Goal: Transaction & Acquisition: Purchase product/service

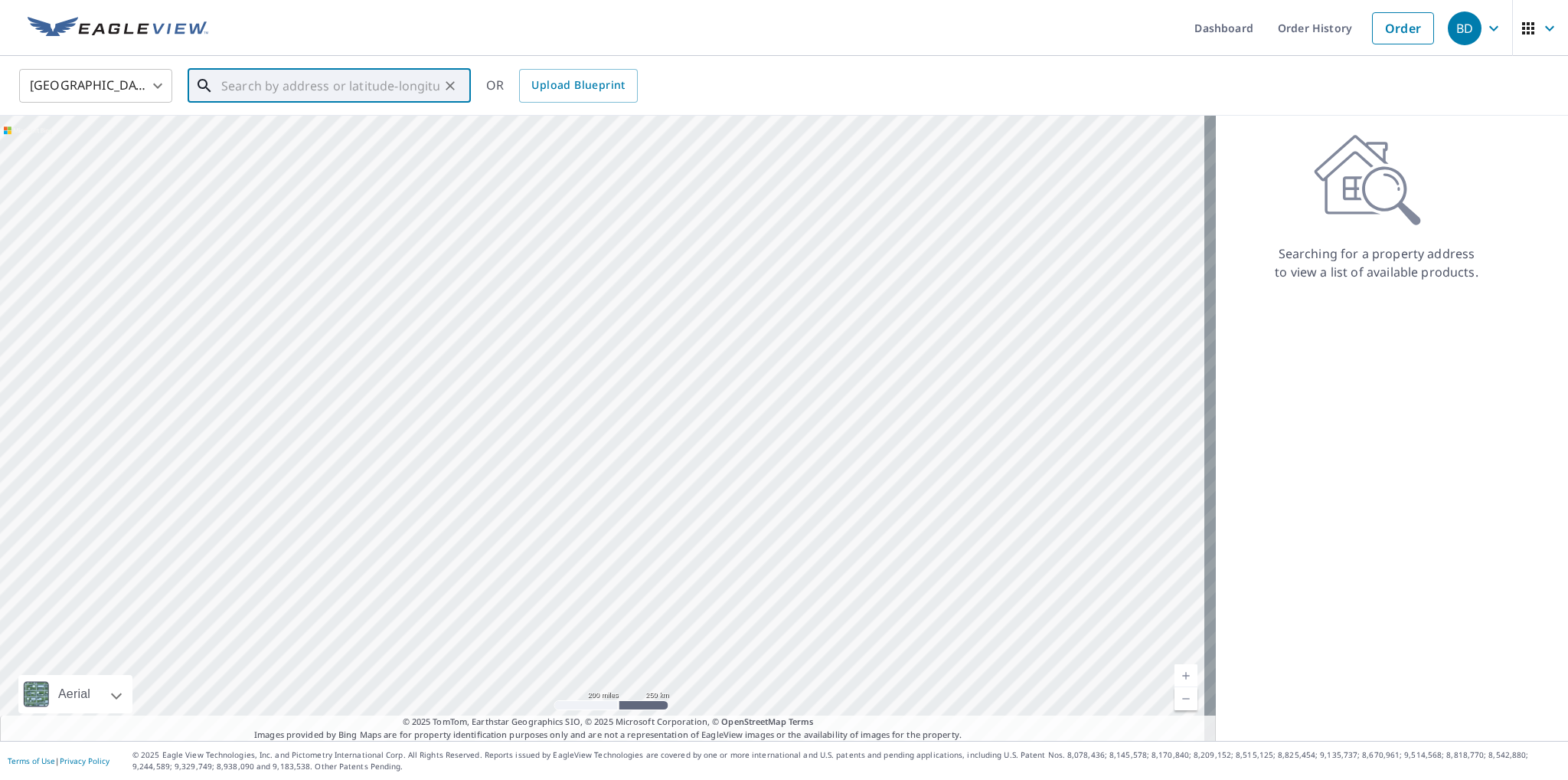
click at [304, 85] on input "text" at bounding box center [330, 86] width 218 height 43
paste input "[STREET_ADDRESS]"
click at [298, 140] on p "[GEOGRAPHIC_DATA][PERSON_NAME]" at bounding box center [338, 147] width 240 height 15
type input "[STREET_ADDRESS][PERSON_NAME]"
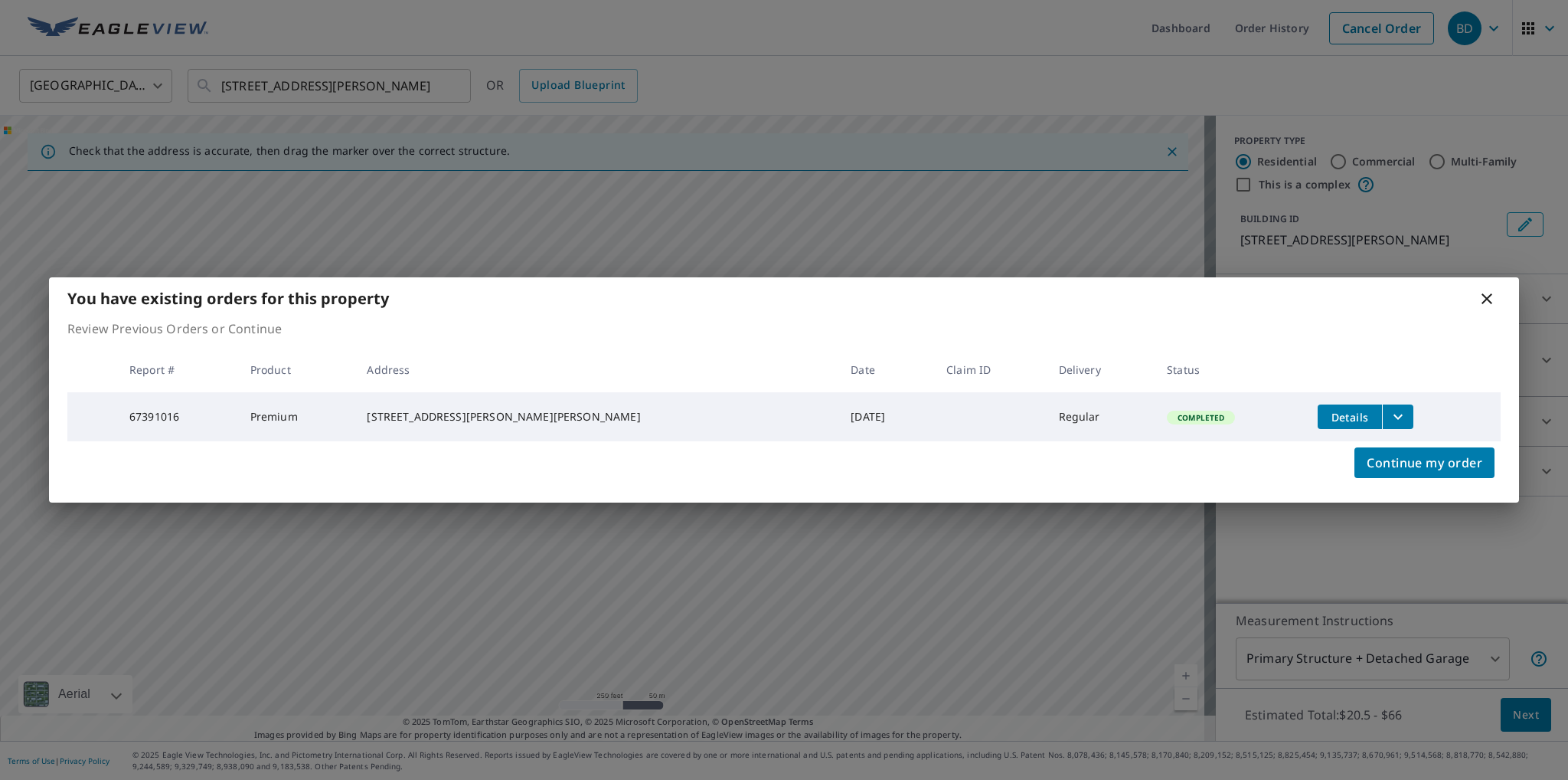
click at [1389, 409] on icon "filesDropdownBtn-67391016" at bounding box center [1398, 416] width 19 height 19
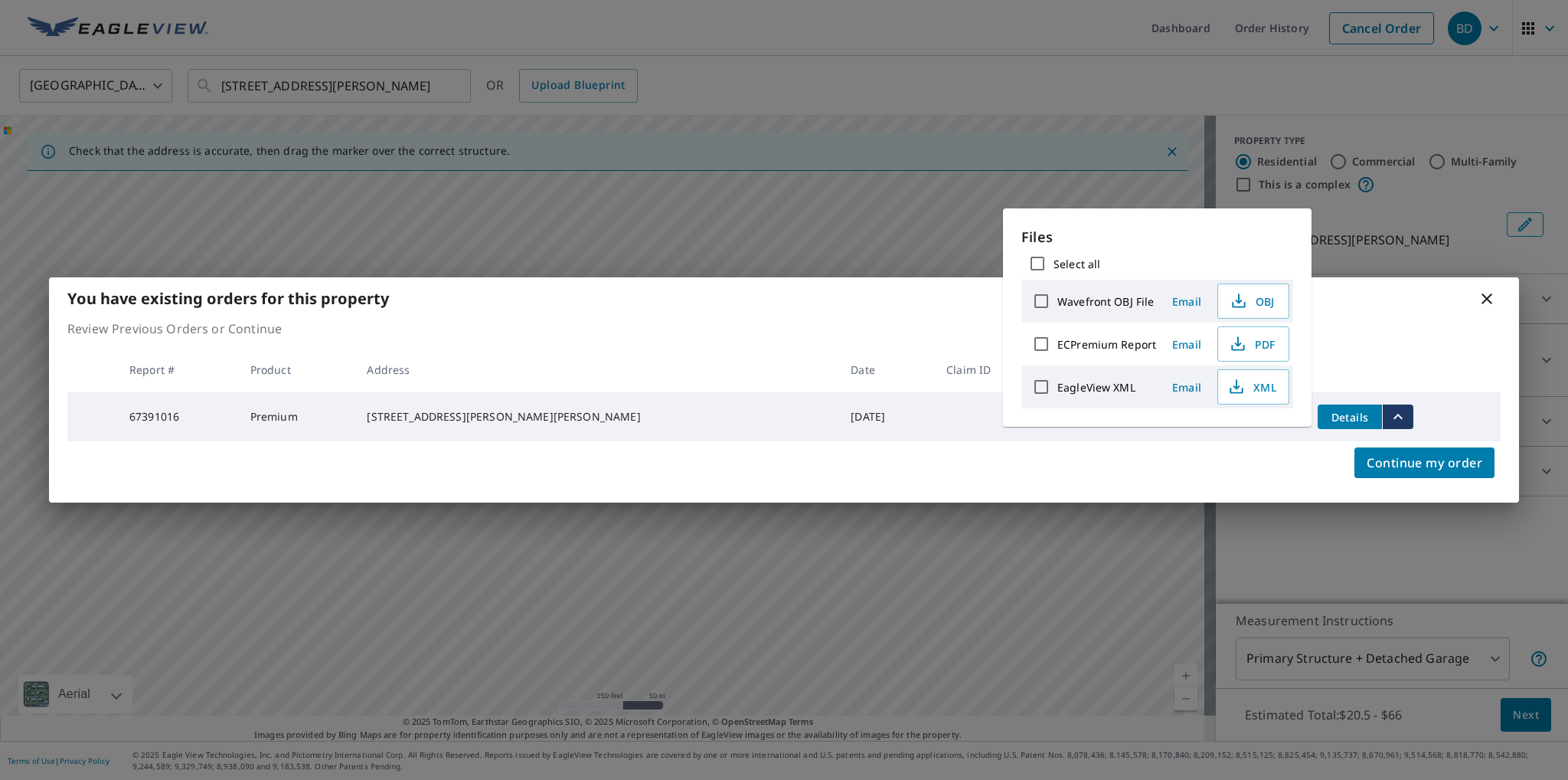
click at [1353, 347] on th at bounding box center [1403, 369] width 195 height 45
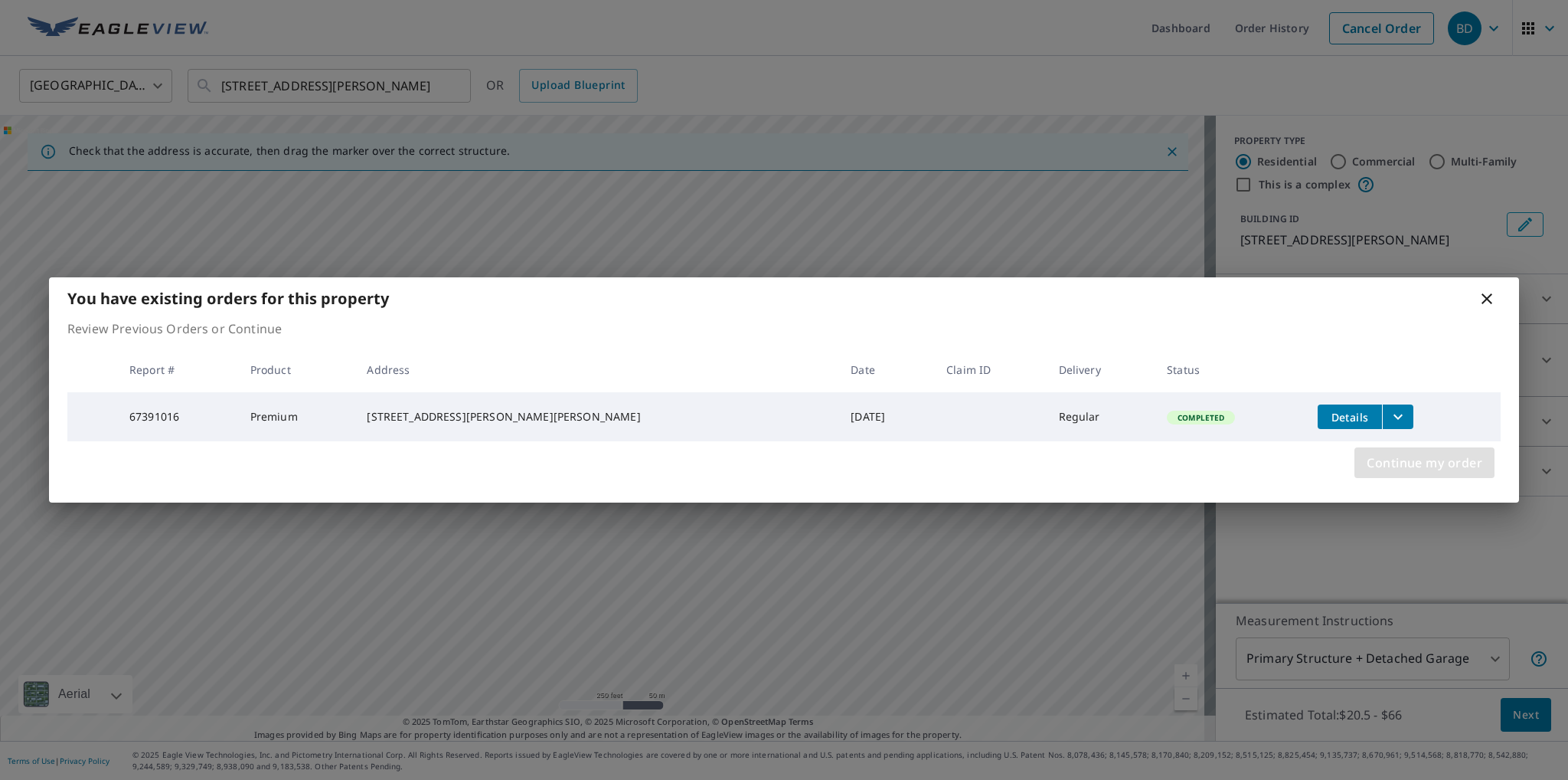
click at [1433, 476] on button "Continue my order" at bounding box center [1424, 463] width 140 height 31
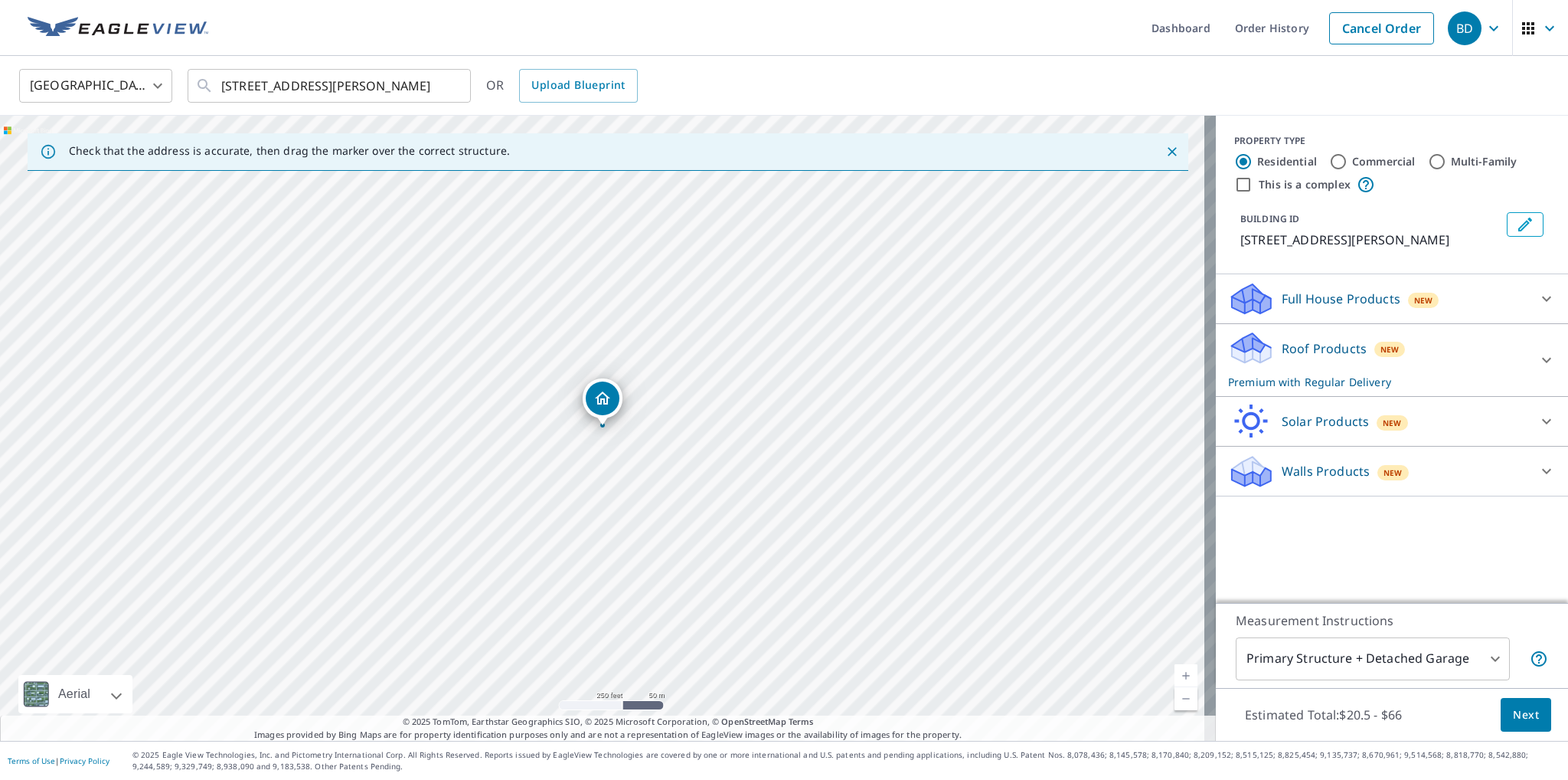
click at [1541, 361] on icon at bounding box center [1547, 360] width 19 height 19
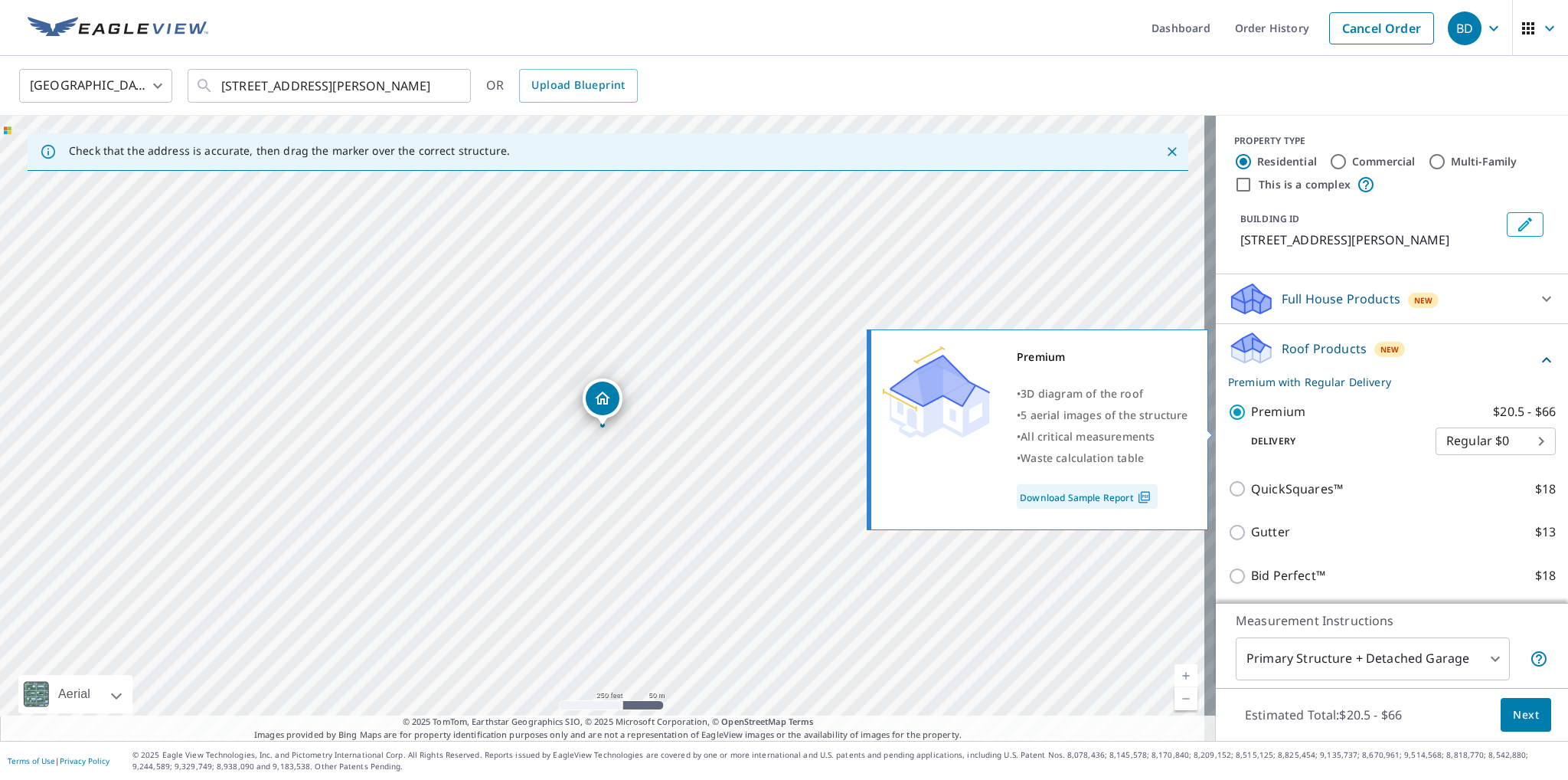
click at [1228, 421] on input "Premium $20.5 - $66" at bounding box center [1240, 412] width 23 height 19
checkbox input "false"
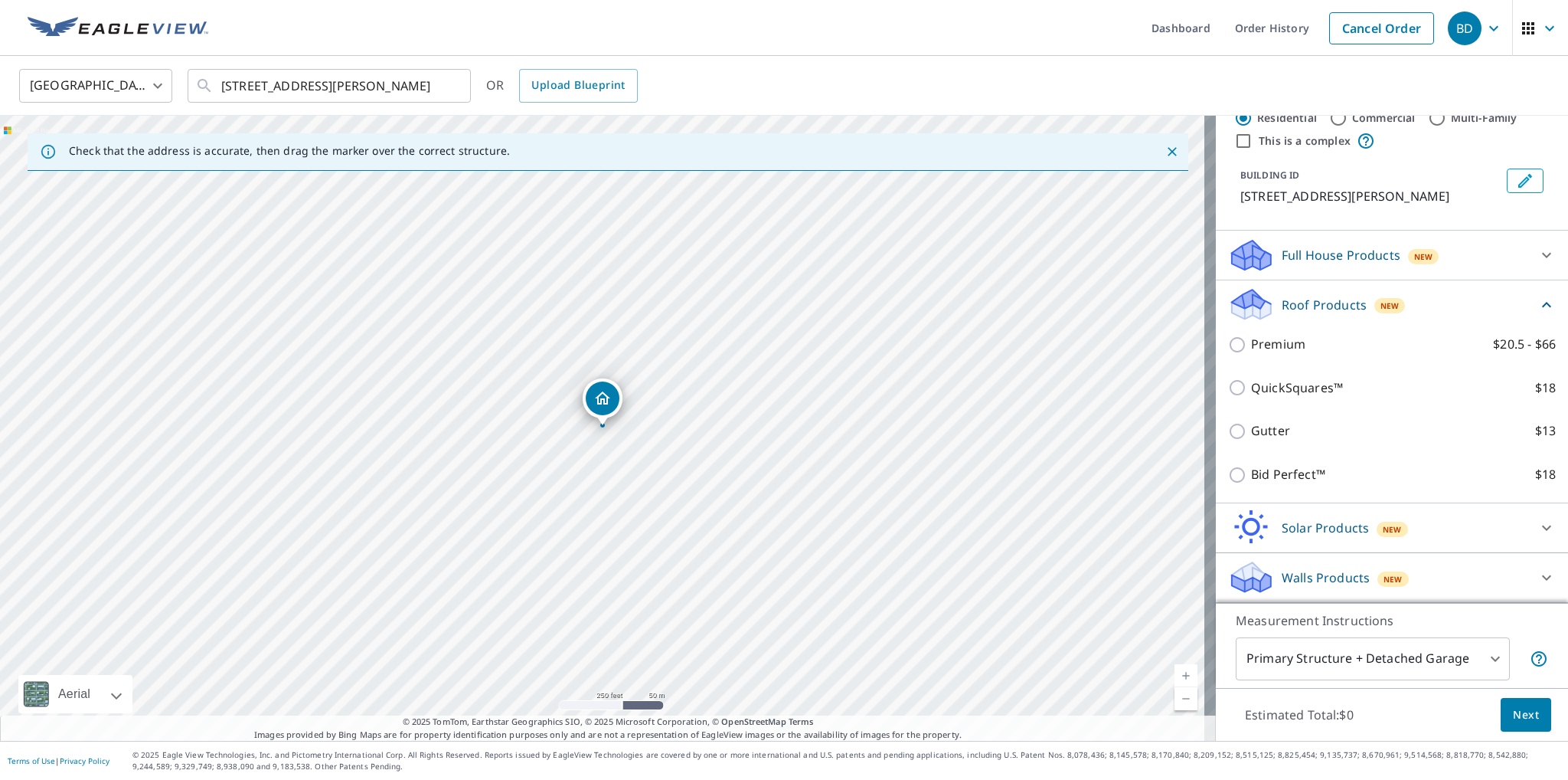
click at [1290, 579] on p "Walls Products" at bounding box center [1326, 578] width 88 height 19
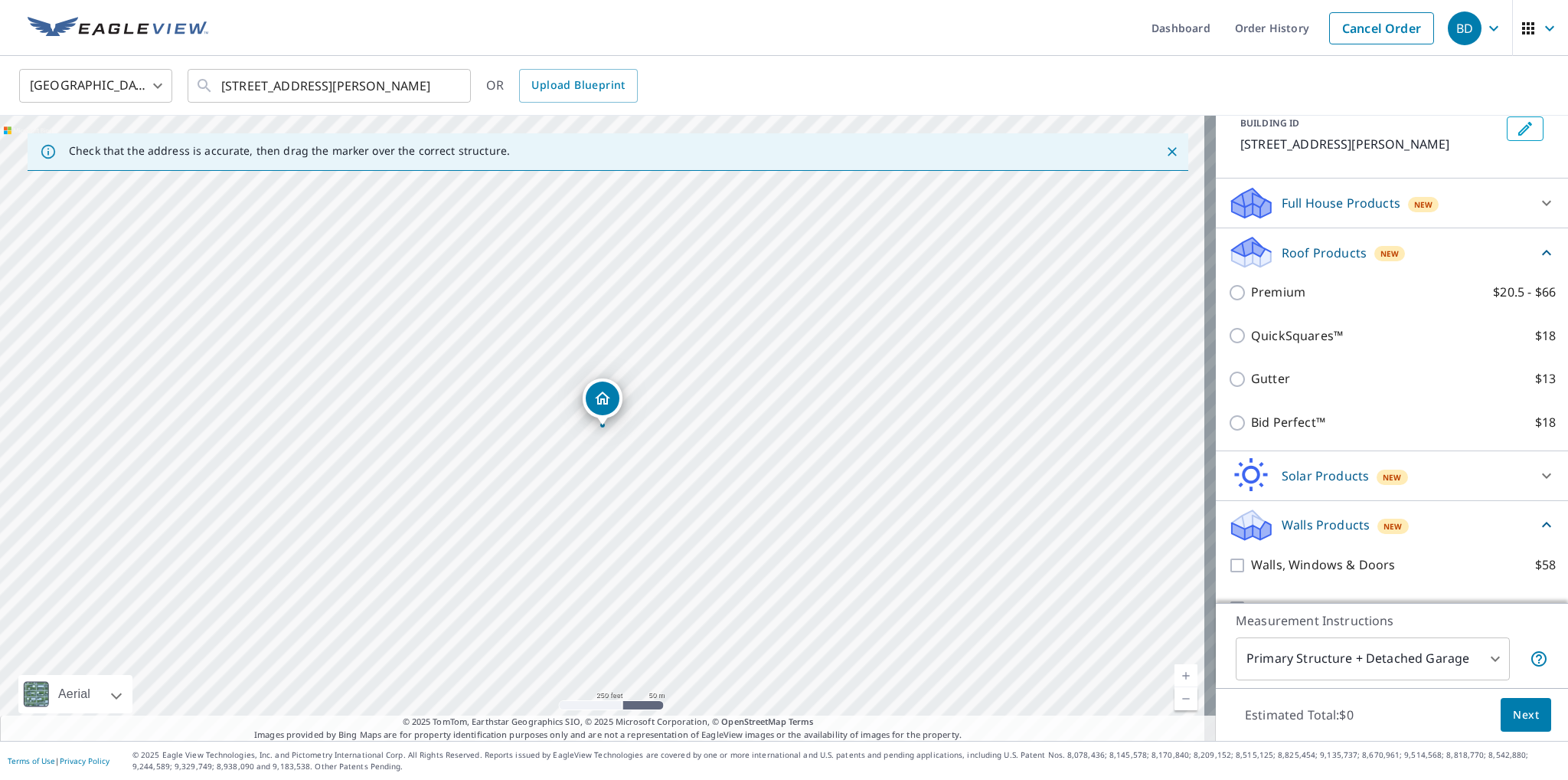
scroll to position [147, 0]
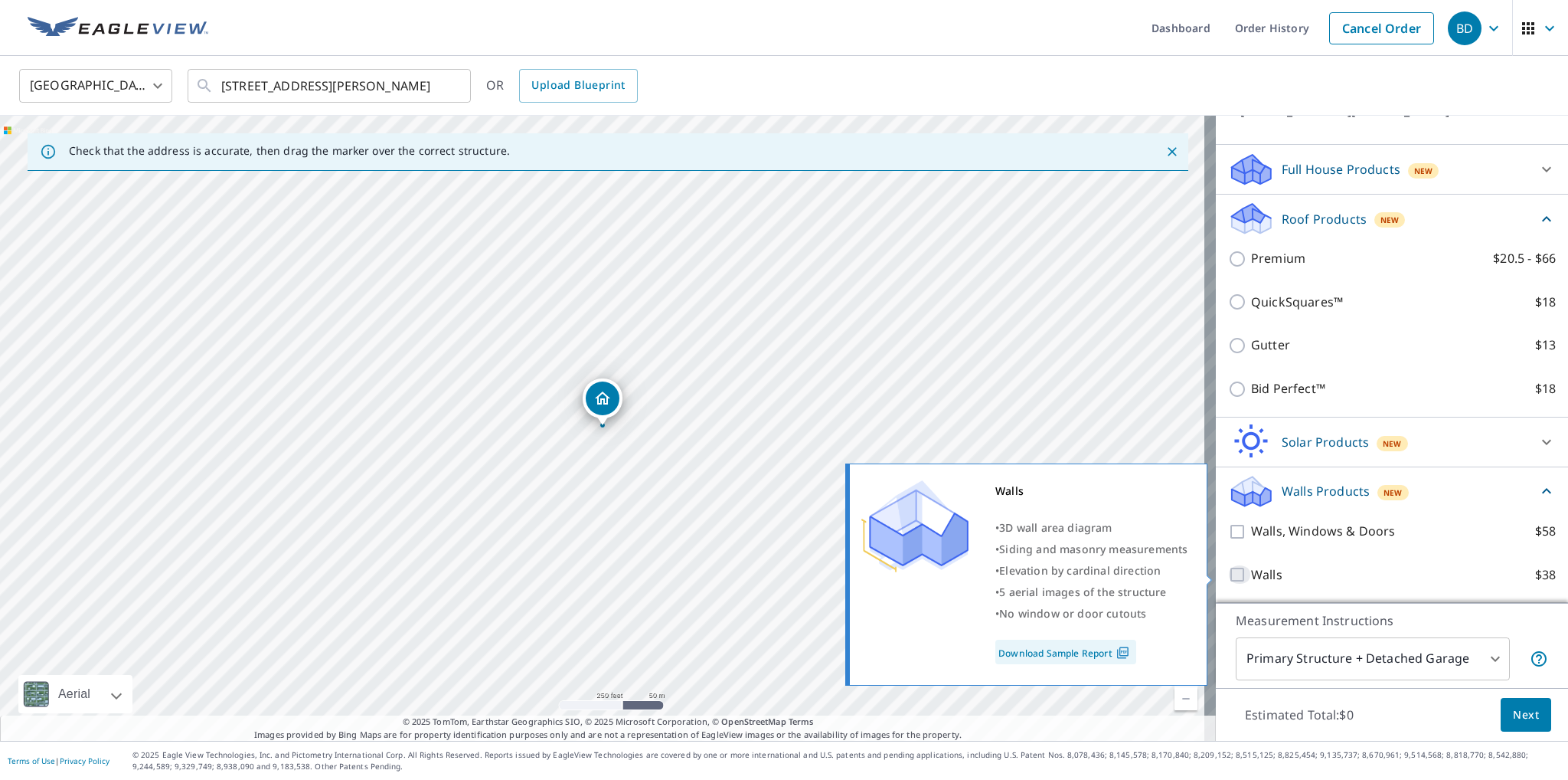
click at [1228, 572] on input "Walls $38" at bounding box center [1240, 574] width 23 height 19
checkbox input "true"
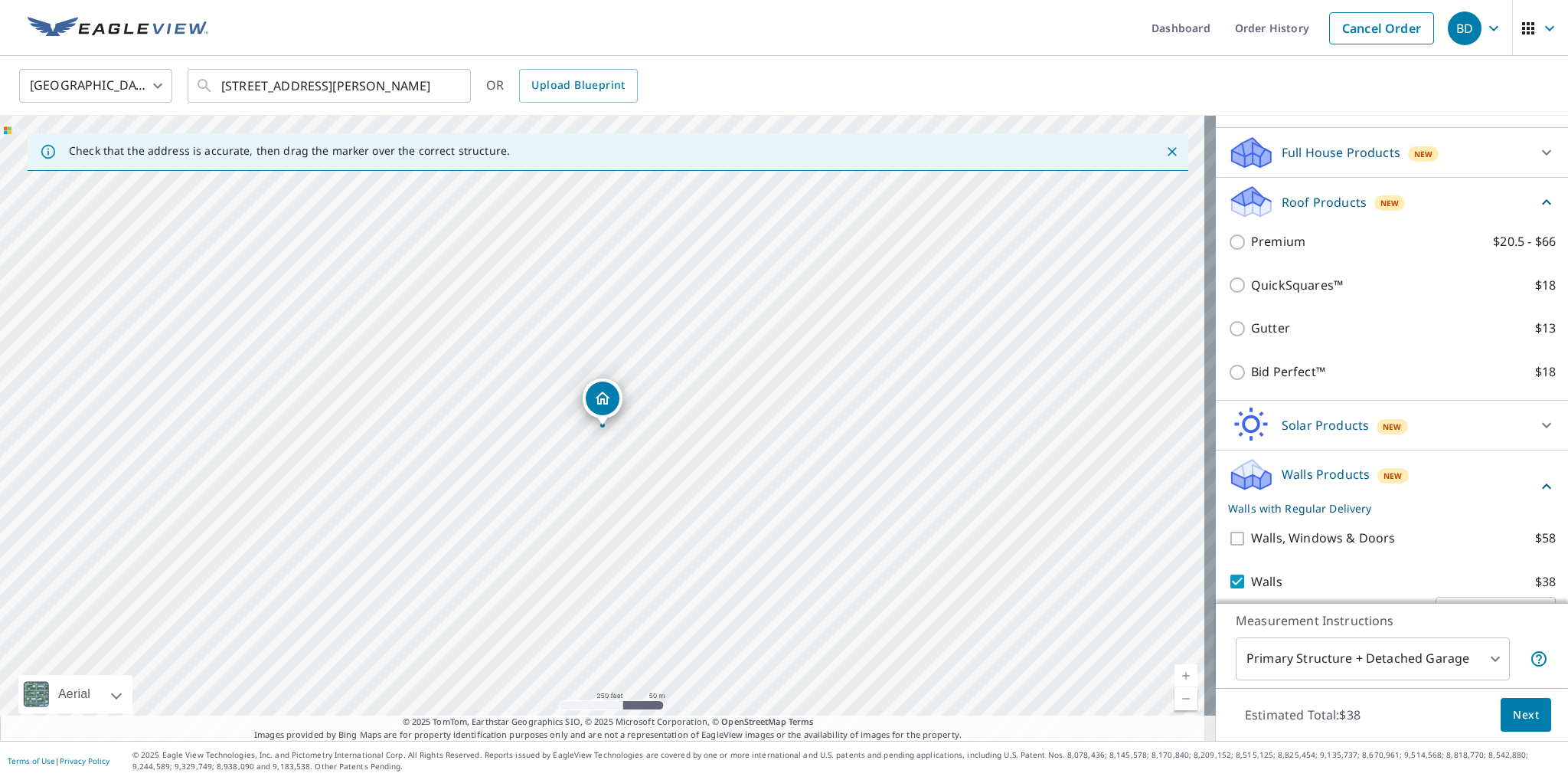
click at [1527, 717] on span "Next" at bounding box center [1526, 716] width 26 height 19
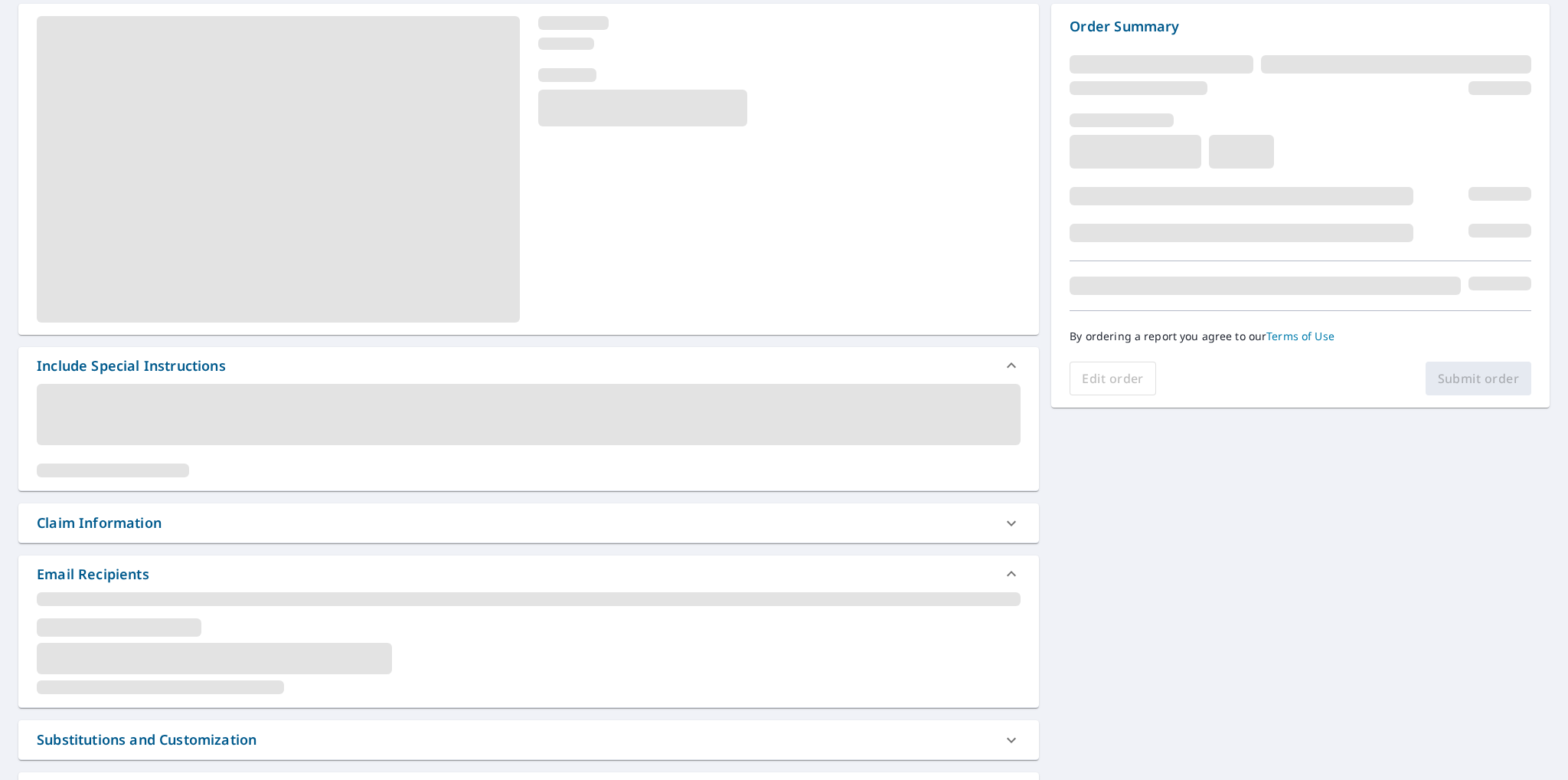
scroll to position [153, 0]
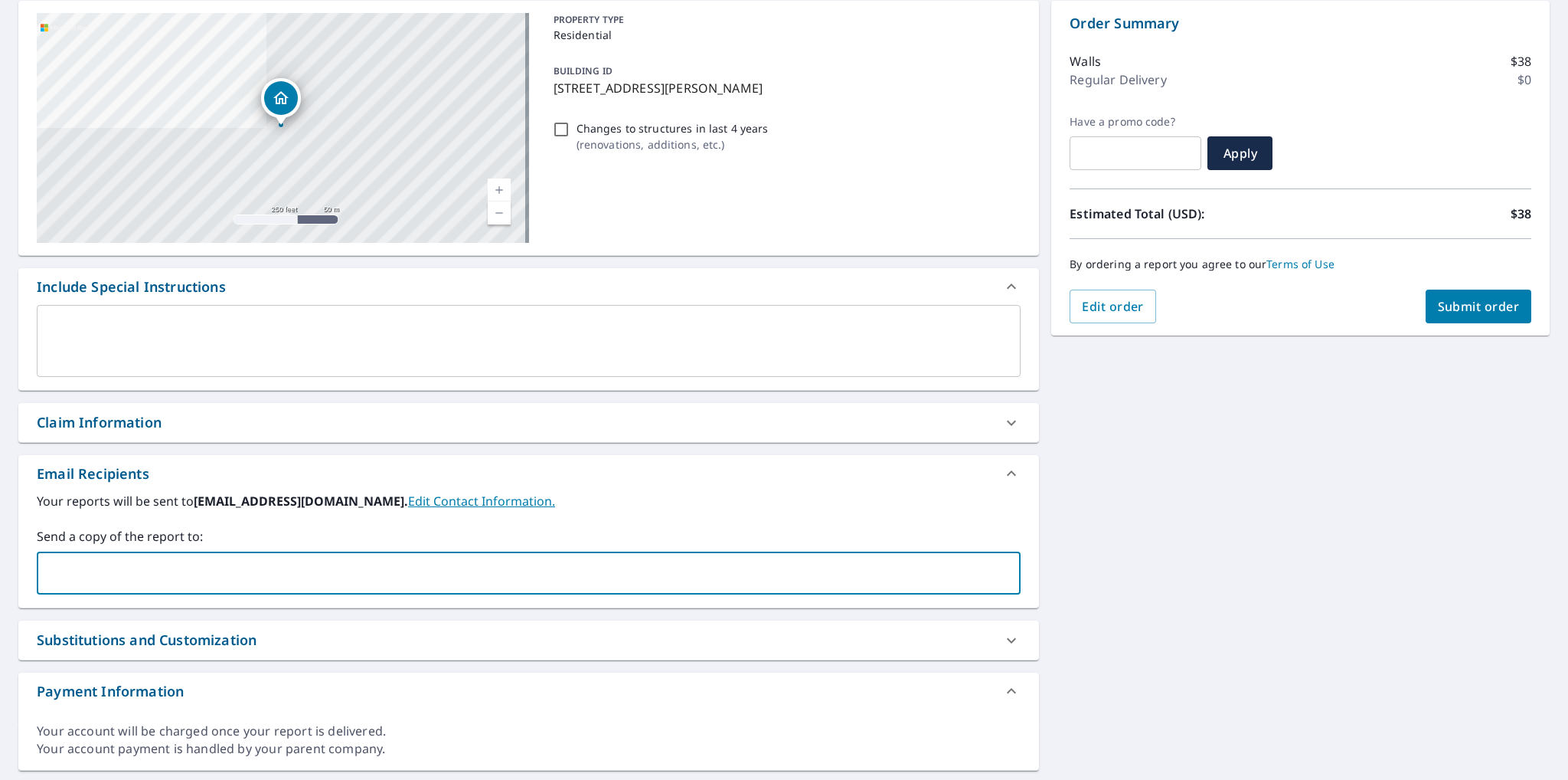
click at [147, 568] on input "text" at bounding box center [516, 572] width 947 height 29
type input "[PERSON_NAME][EMAIL_ADDRESS][PERSON_NAME][DOMAIN_NAME]"
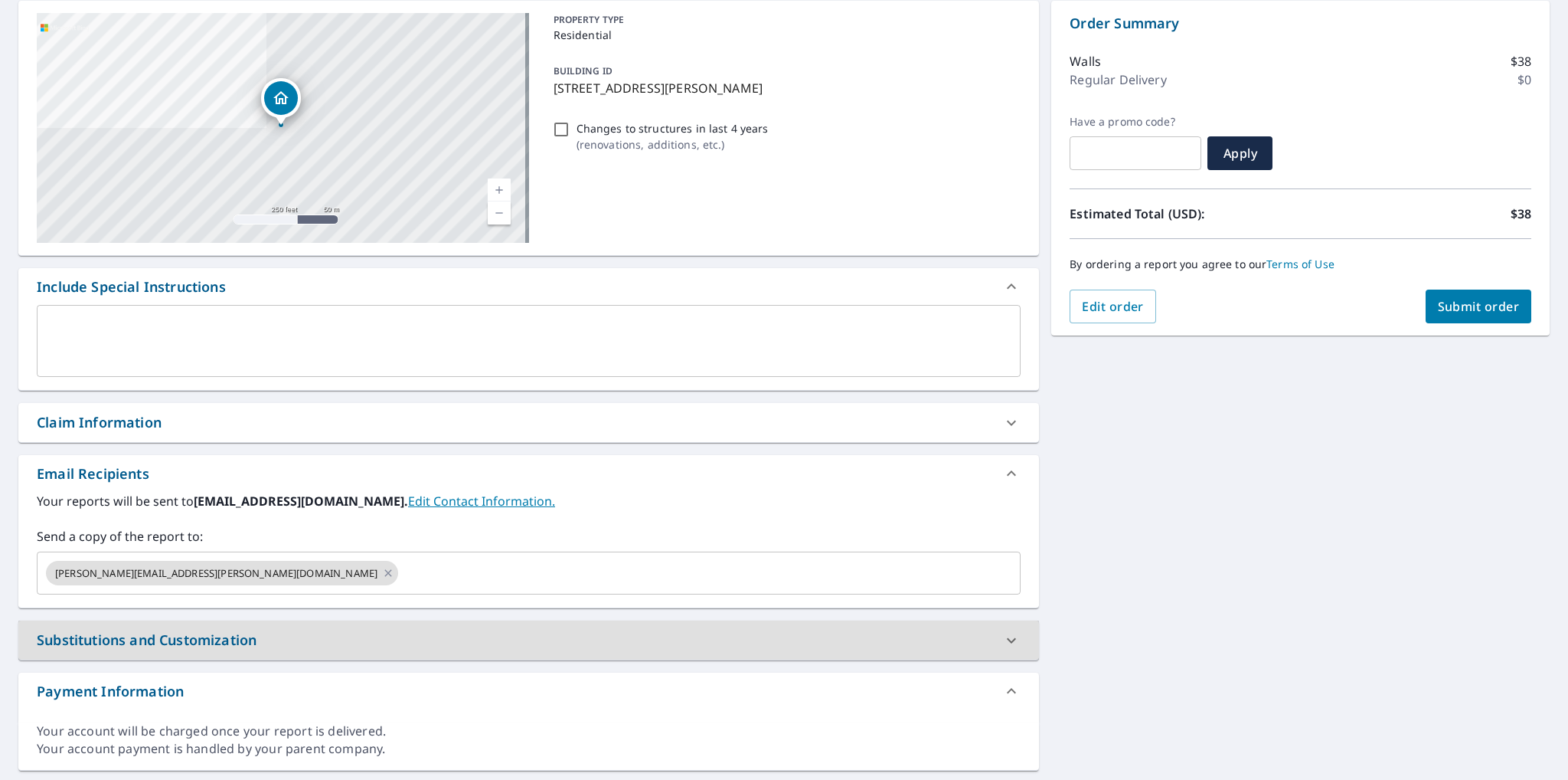
click at [1459, 304] on span "Submit order" at bounding box center [1479, 306] width 82 height 17
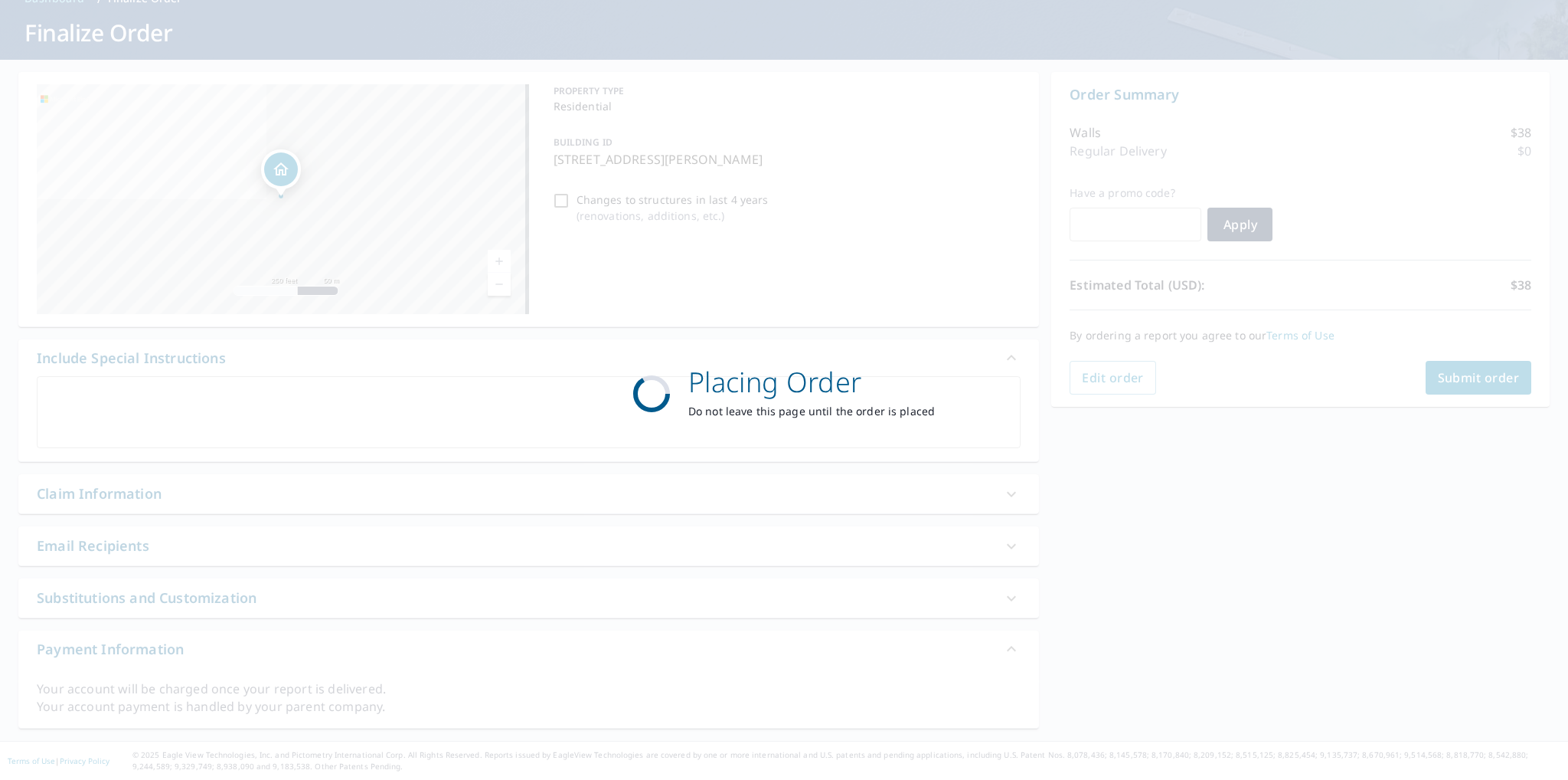
scroll to position [80, 0]
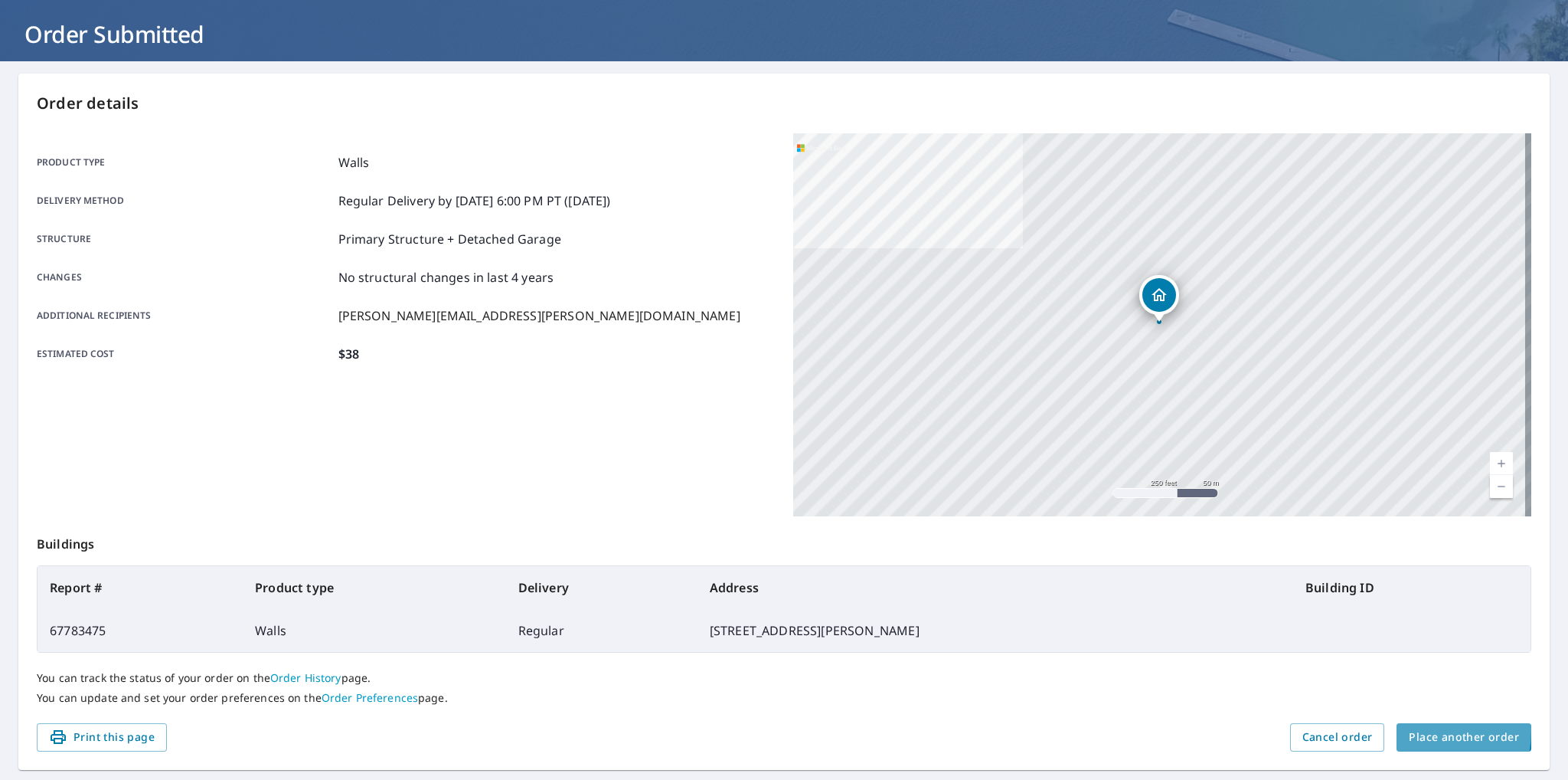
click at [1409, 731] on span "Place another order" at bounding box center [1464, 738] width 110 height 19
